Goal: Find specific page/section: Find specific page/section

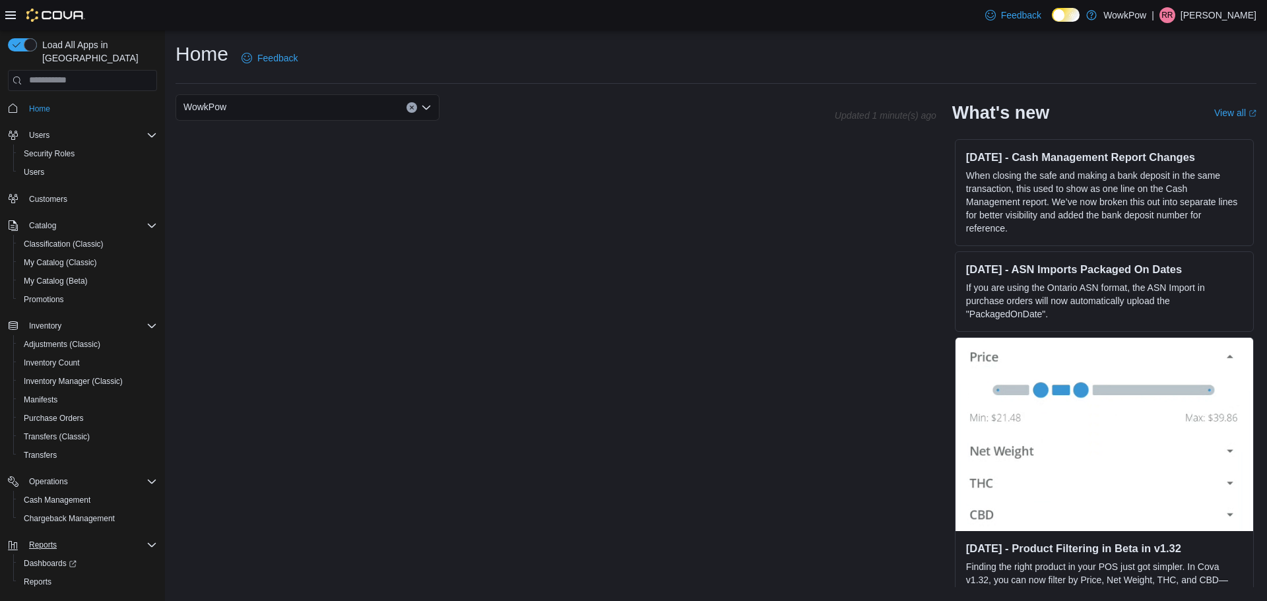
scroll to position [24, 0]
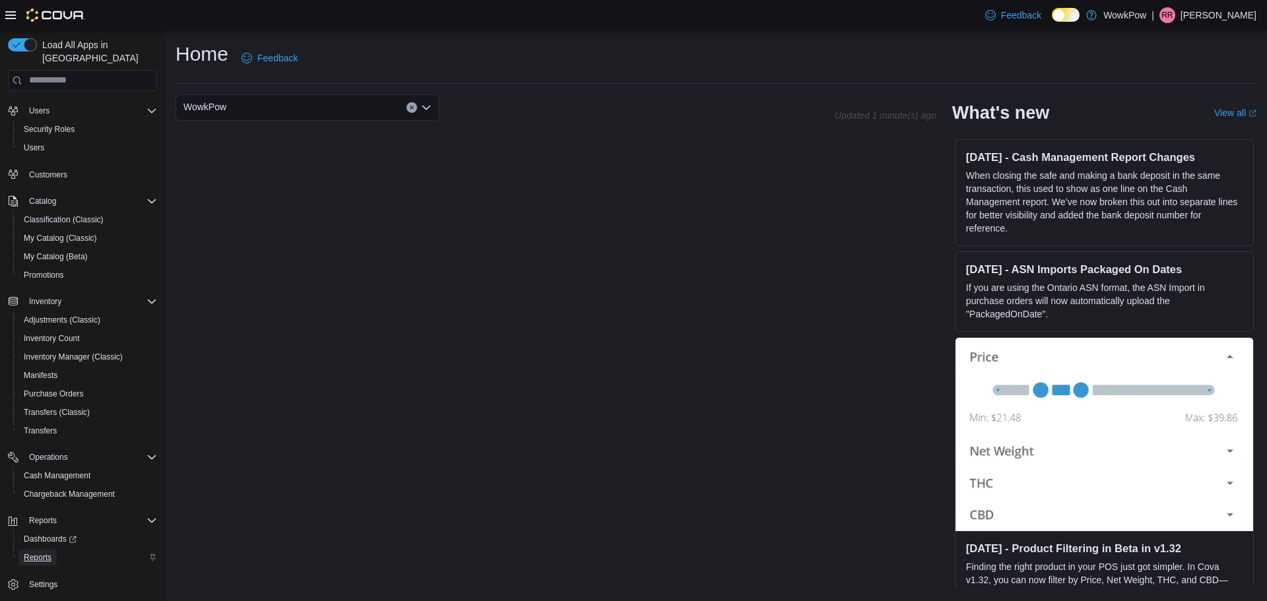
click at [36, 552] on span "Reports" at bounding box center [38, 557] width 28 height 11
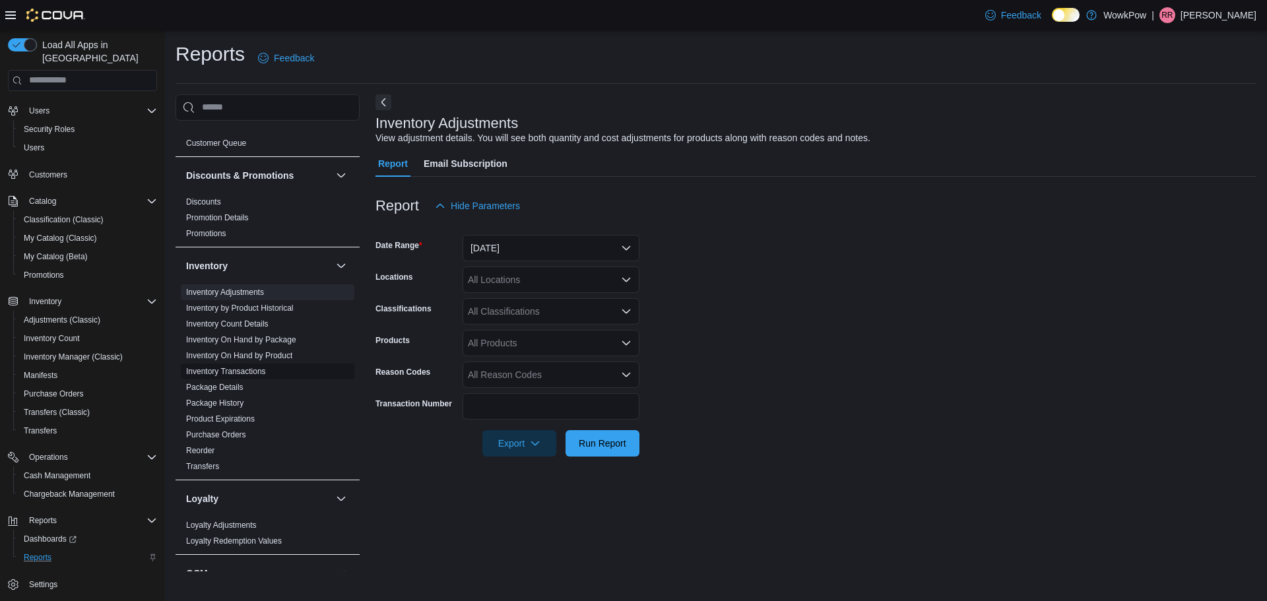
scroll to position [198, 0]
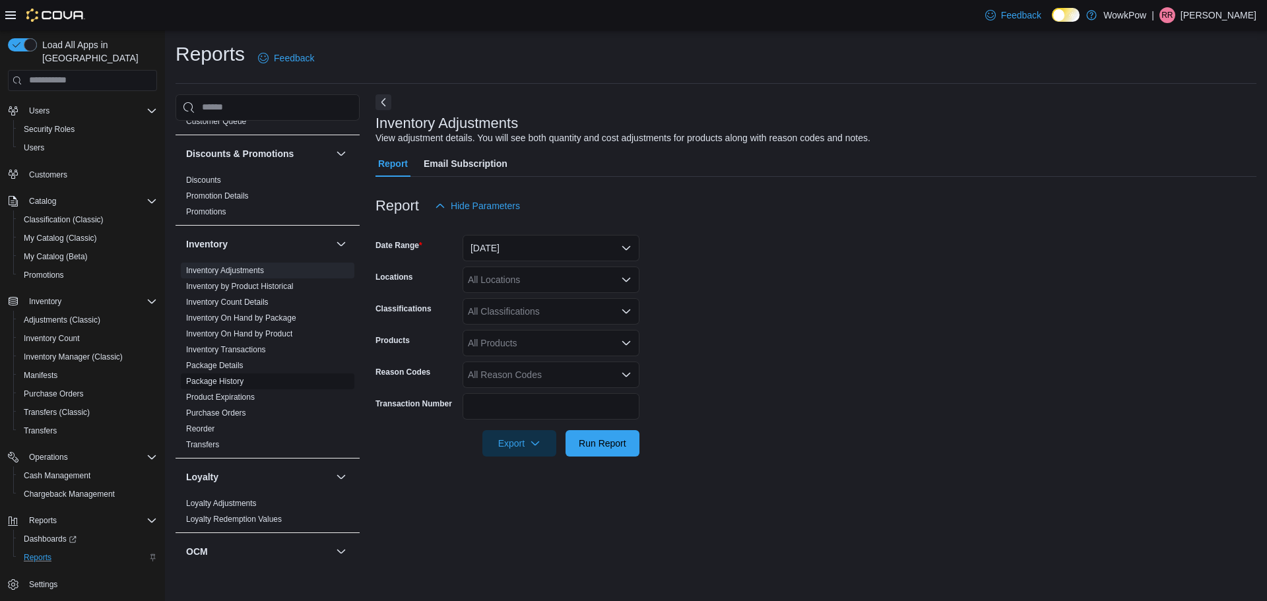
click at [234, 381] on link "Package History" at bounding box center [214, 381] width 57 height 9
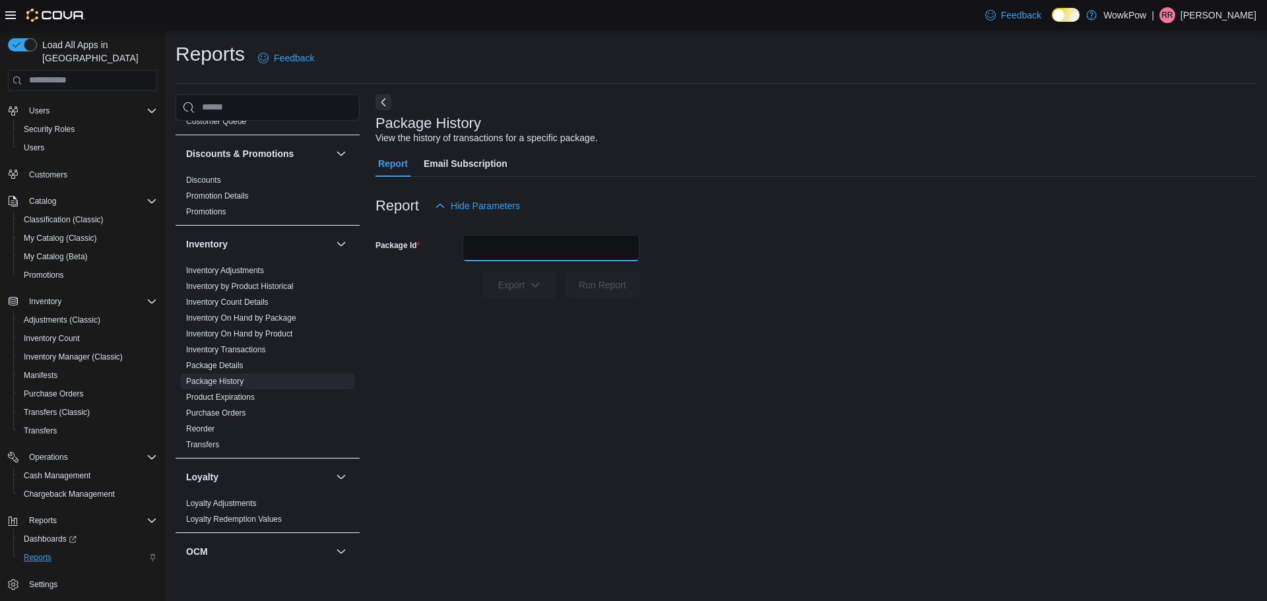
click at [490, 252] on input "Package Id" at bounding box center [551, 248] width 177 height 26
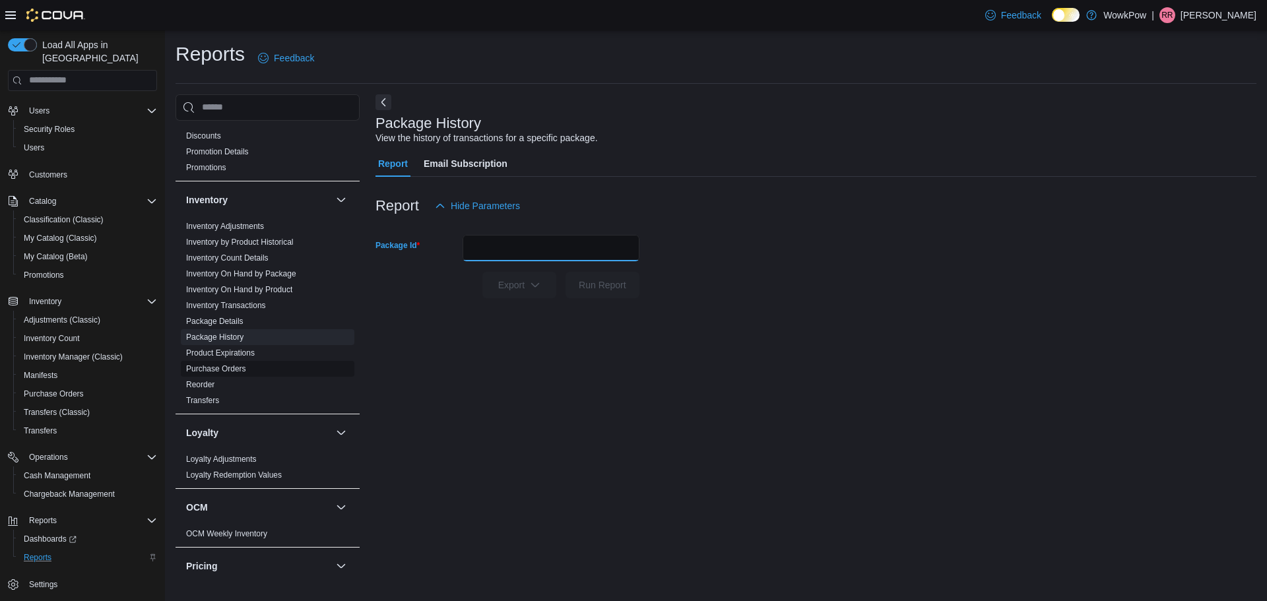
scroll to position [264, 0]
